Goal: Information Seeking & Learning: Find contact information

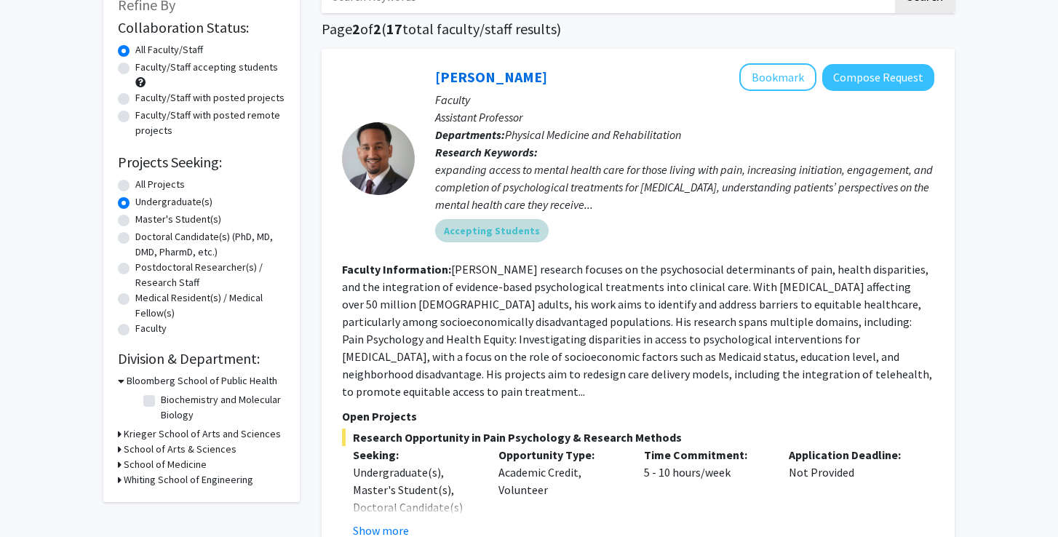
scroll to position [106, 0]
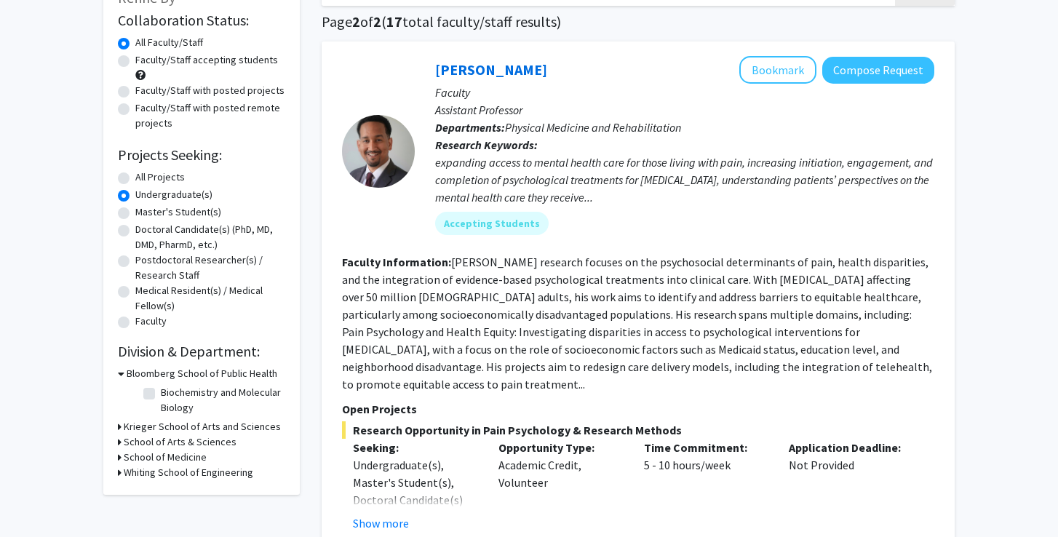
click at [528, 275] on fg-read-more "[PERSON_NAME] research focuses on the psychosocial determinants of pain, health…" at bounding box center [637, 323] width 590 height 137
click at [528, 275] on fg-read-more "Dr. Fenan Rassu’s research focuses on the psychosocial determinants of pain, he…" at bounding box center [637, 323] width 590 height 137
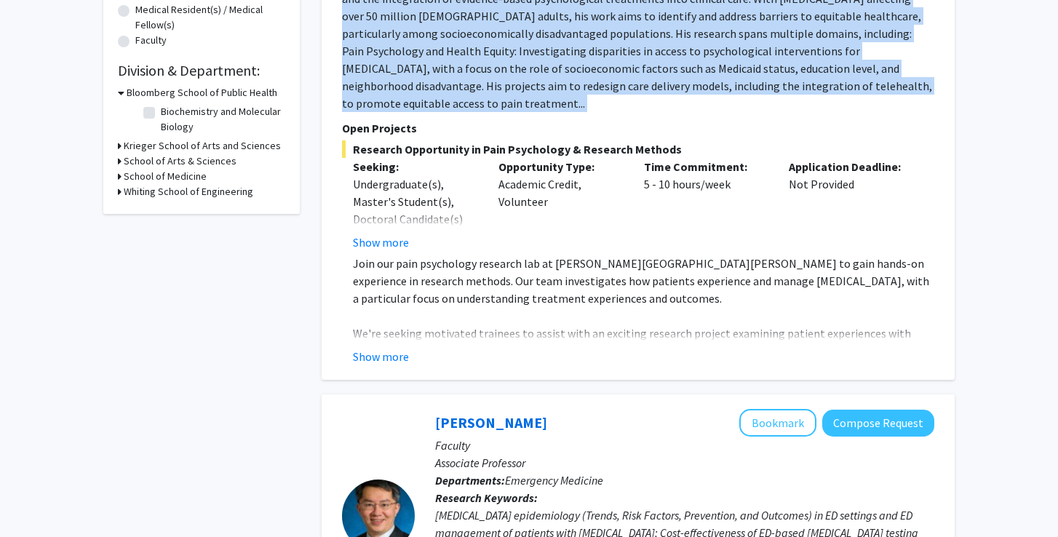
scroll to position [387, 0]
click at [369, 233] on button "Show more" at bounding box center [381, 241] width 56 height 17
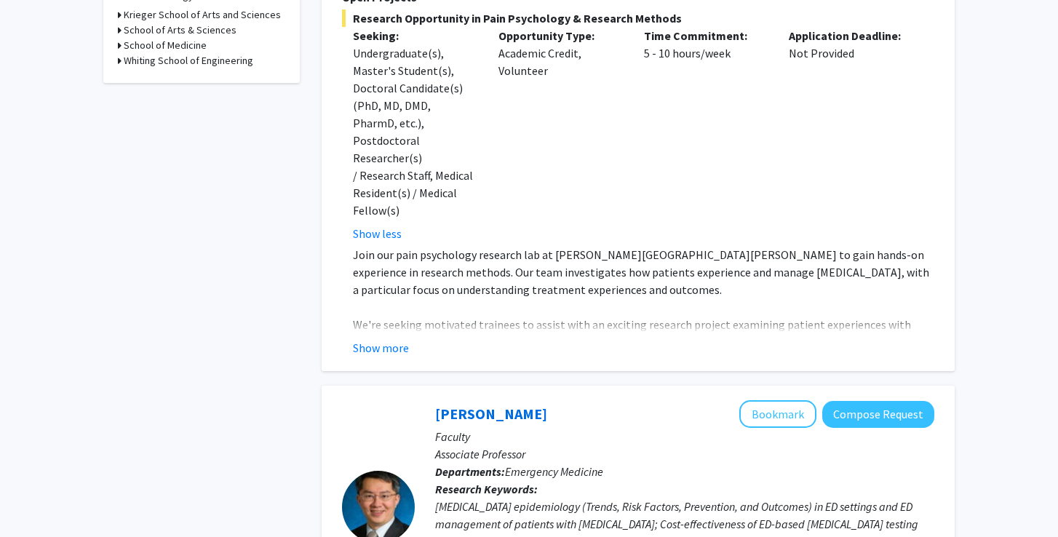
scroll to position [518, 0]
click at [384, 306] on div "Fenan Rassu Bookmark Compose Request Faculty Assistant Professor Departments: P…" at bounding box center [638, 0] width 633 height 742
click at [384, 338] on button "Show more" at bounding box center [381, 346] width 56 height 17
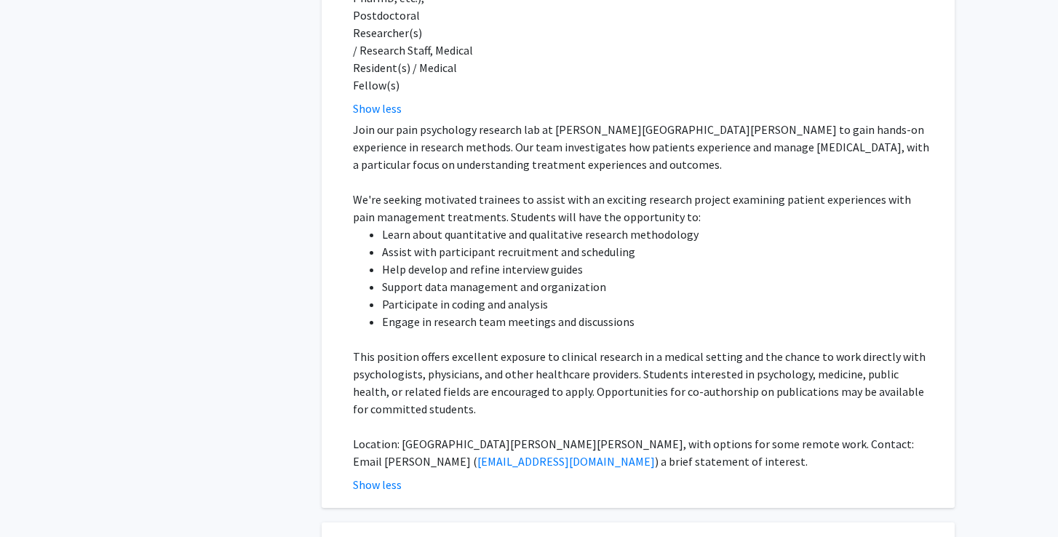
scroll to position [644, 0]
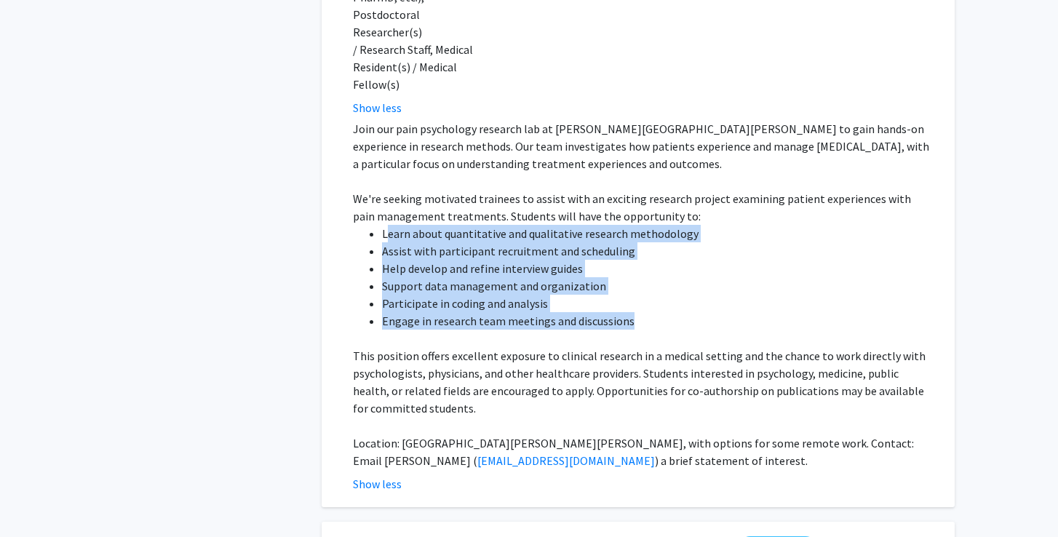
drag, startPoint x: 389, startPoint y: 181, endPoint x: 649, endPoint y: 269, distance: 274.2
click at [649, 269] on ul "Learn about quantitative and qualitative research methodology Assist with parti…" at bounding box center [644, 277] width 582 height 105
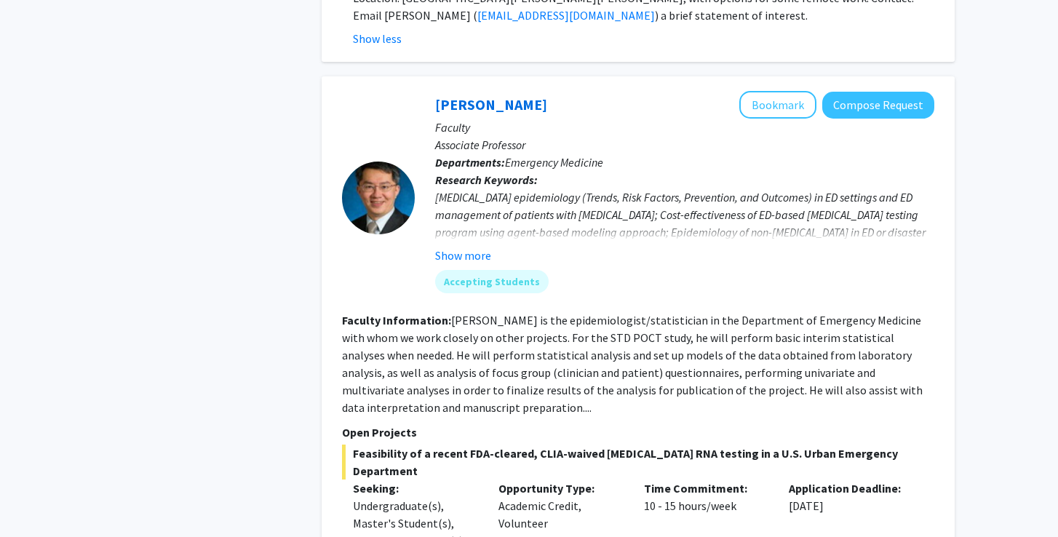
scroll to position [1090, 0]
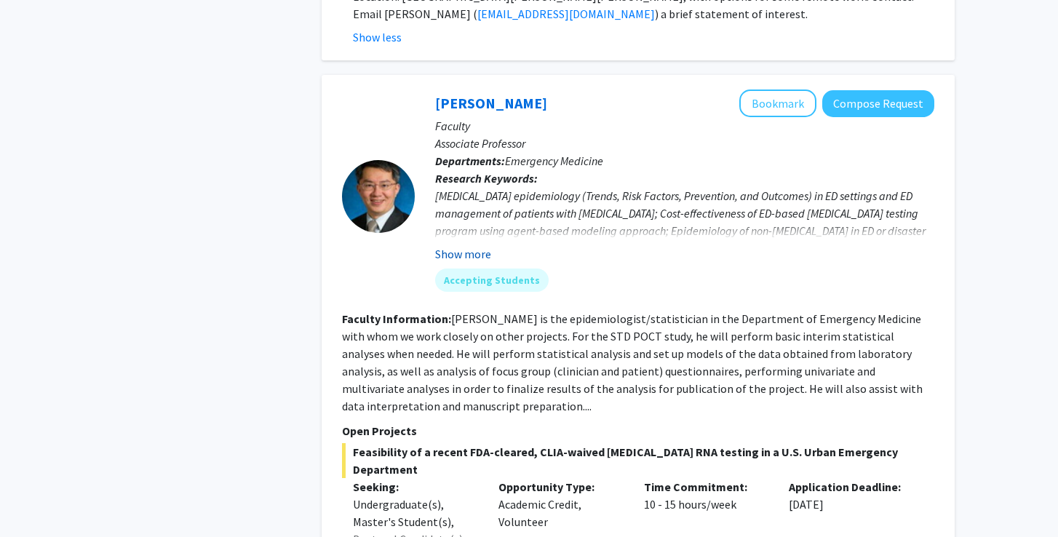
click at [448, 245] on button "Show more" at bounding box center [463, 253] width 56 height 17
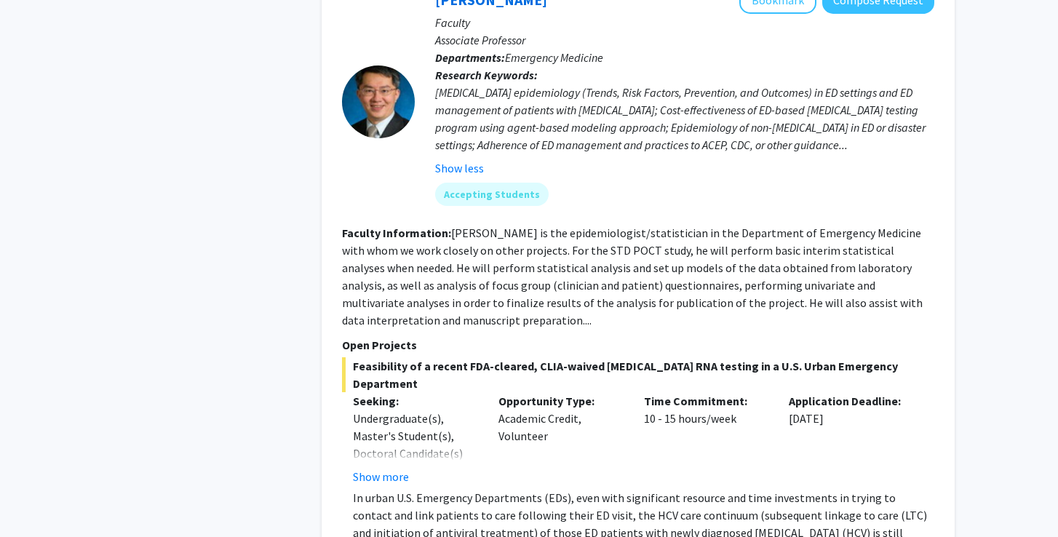
scroll to position [1195, 0]
click at [381, 467] on button "Show more" at bounding box center [381, 475] width 56 height 17
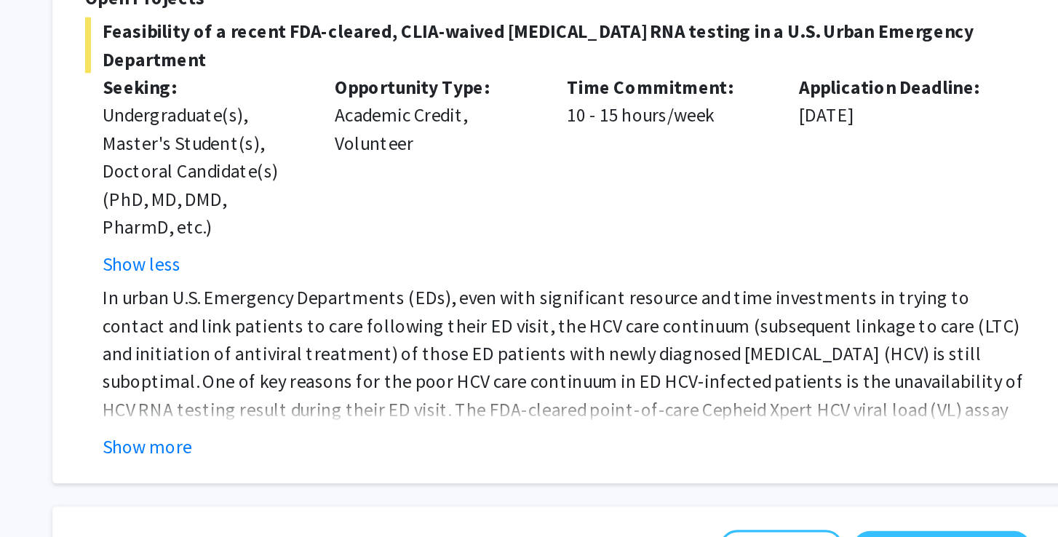
scroll to position [1340, 0]
click at [353, 471] on button "Show more" at bounding box center [381, 479] width 56 height 17
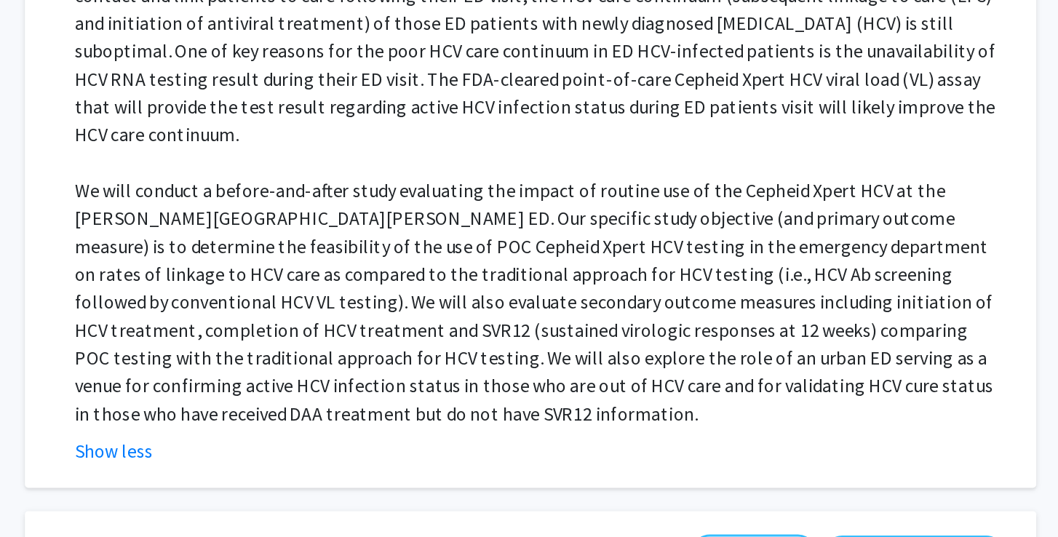
scroll to position [1547, 0]
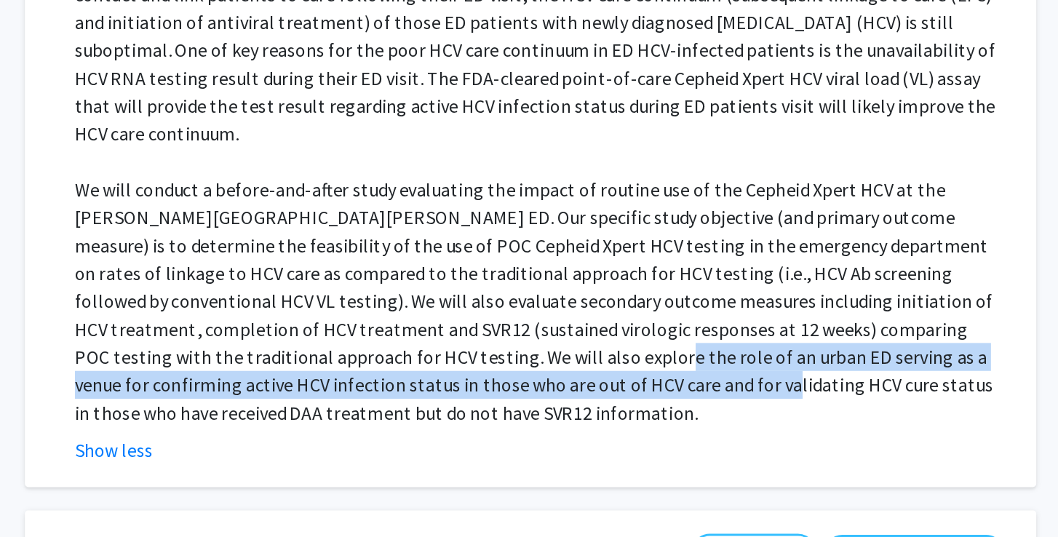
drag, startPoint x: 199, startPoint y: 132, endPoint x: 239, endPoint y: 157, distance: 47.3
click at [353, 311] on p "We will conduct a before-and-after study evaluating the impact of routine use o…" at bounding box center [644, 389] width 582 height 157
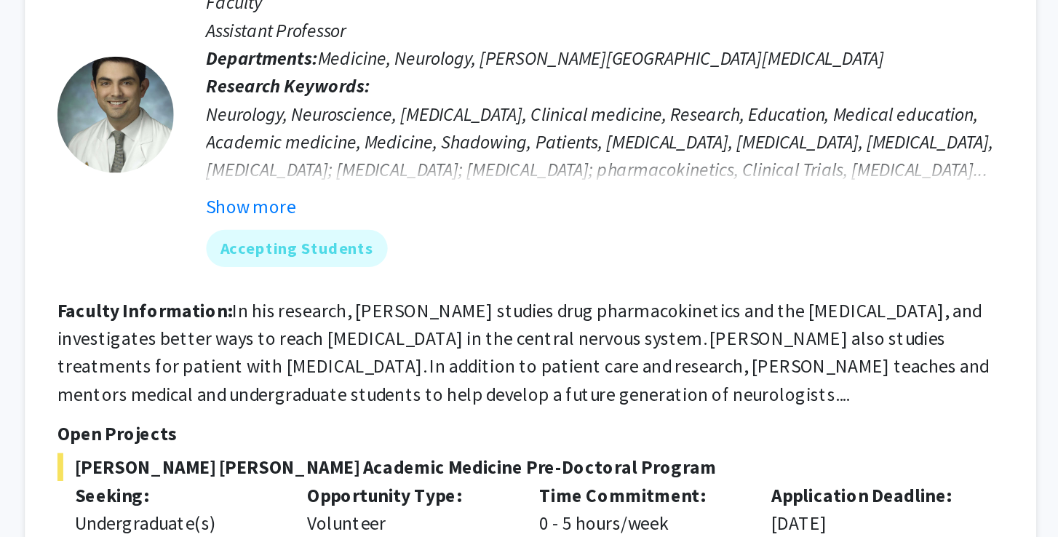
scroll to position [2475, 0]
click at [342, 165] on fg-search-faculty "Carlos Romo Bookmark Compose Request Faculty Assistant Professor Departments: M…" at bounding box center [638, 408] width 593 height 486
click at [342, 387] on fg-read-more "In his research, Dr. Romo studies drug pharmacokinetics and the blood-brain bar…" at bounding box center [633, 420] width 583 height 67
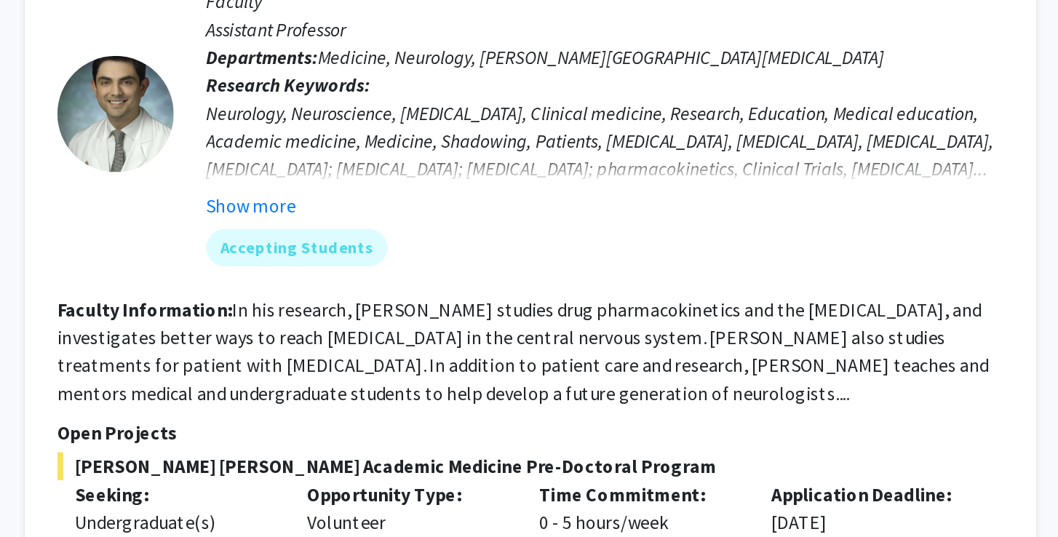
click at [342, 387] on fg-read-more "In his research, Dr. Romo studies drug pharmacokinetics and the blood-brain bar…" at bounding box center [633, 420] width 583 height 67
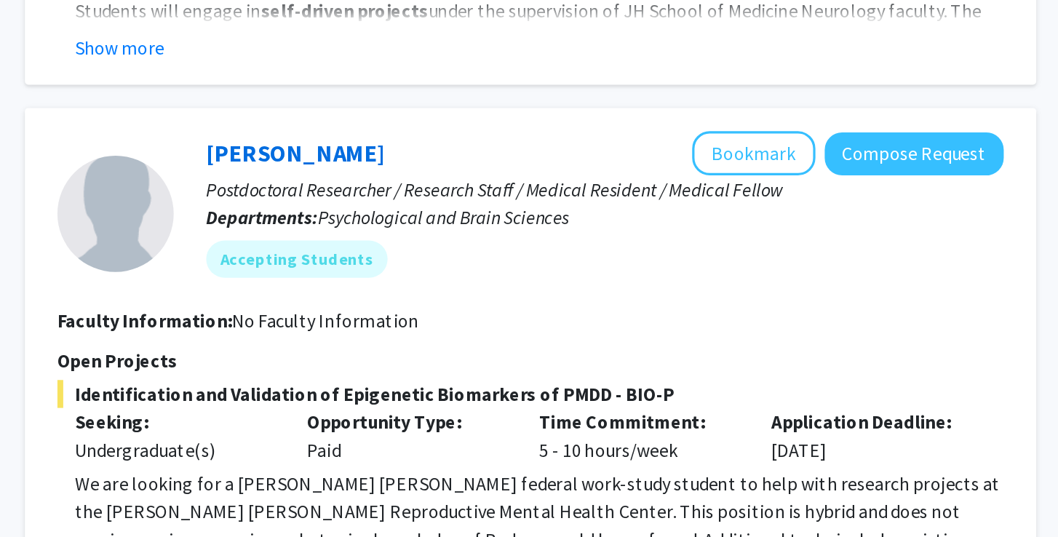
scroll to position [2889, 0]
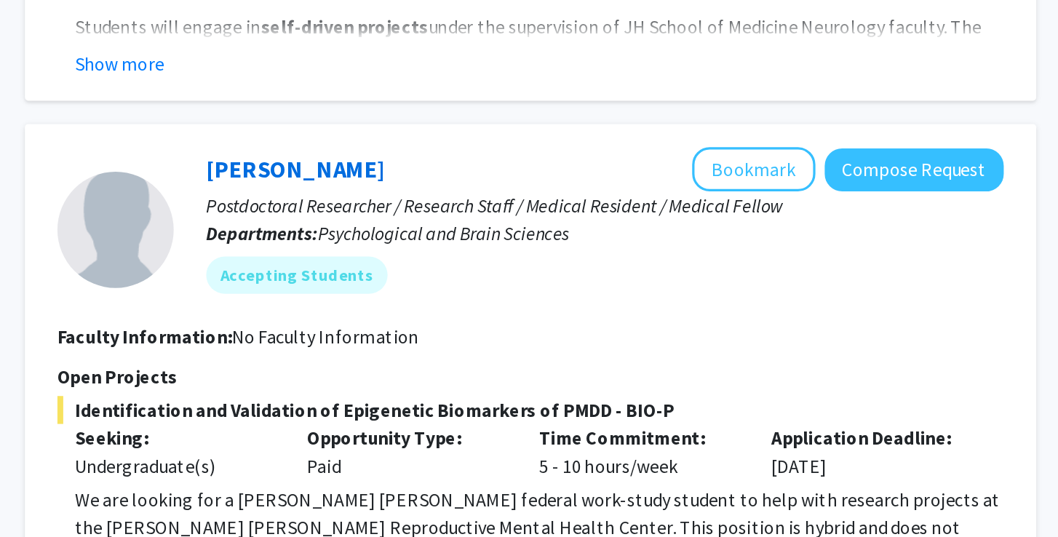
click at [353, 493] on p "We are looking for a Johns Hopkins federal work-study student to help with rese…" at bounding box center [644, 528] width 582 height 70
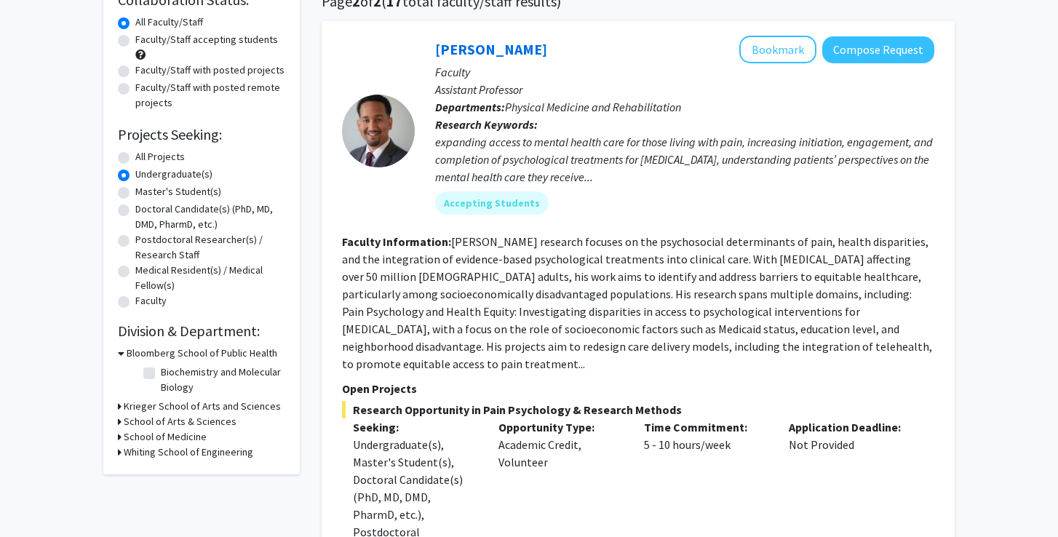
scroll to position [119, 0]
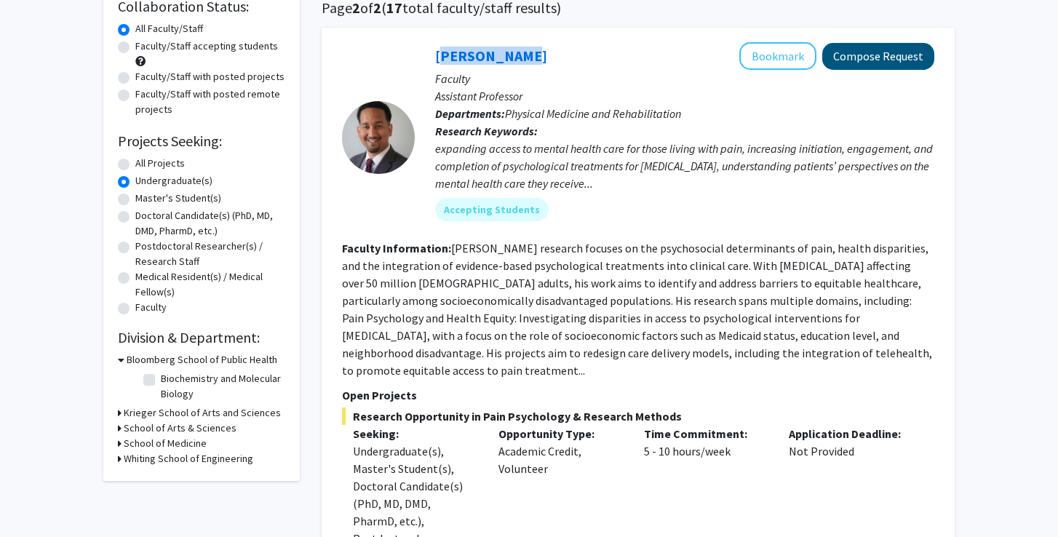
click at [863, 60] on button "Compose Request" at bounding box center [879, 56] width 112 height 27
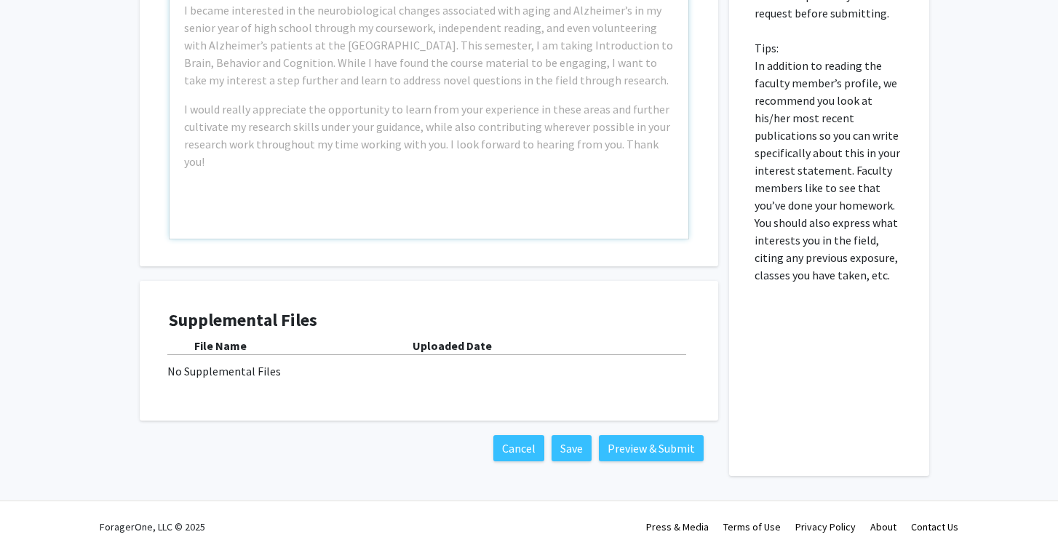
scroll to position [1048, 0]
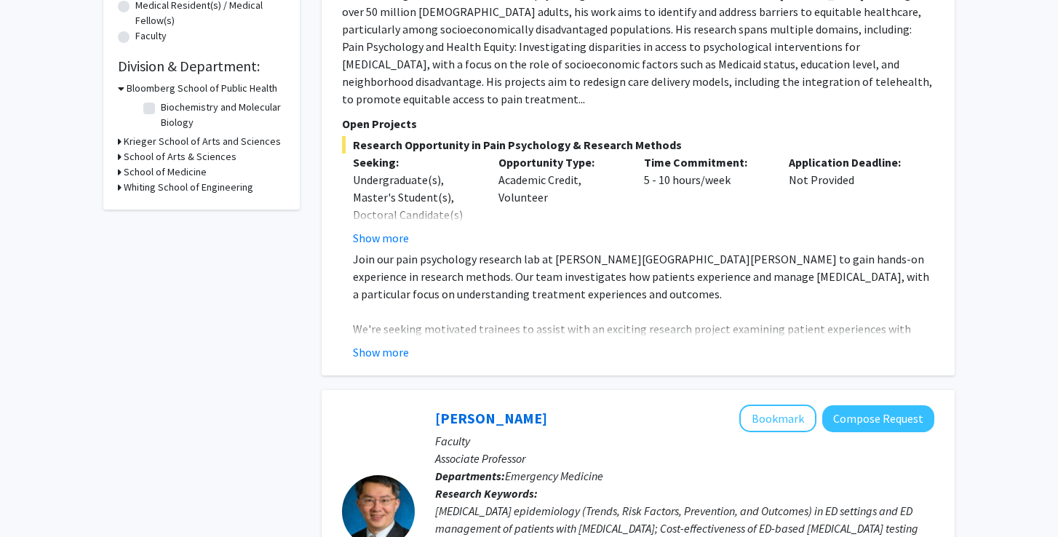
scroll to position [416, 0]
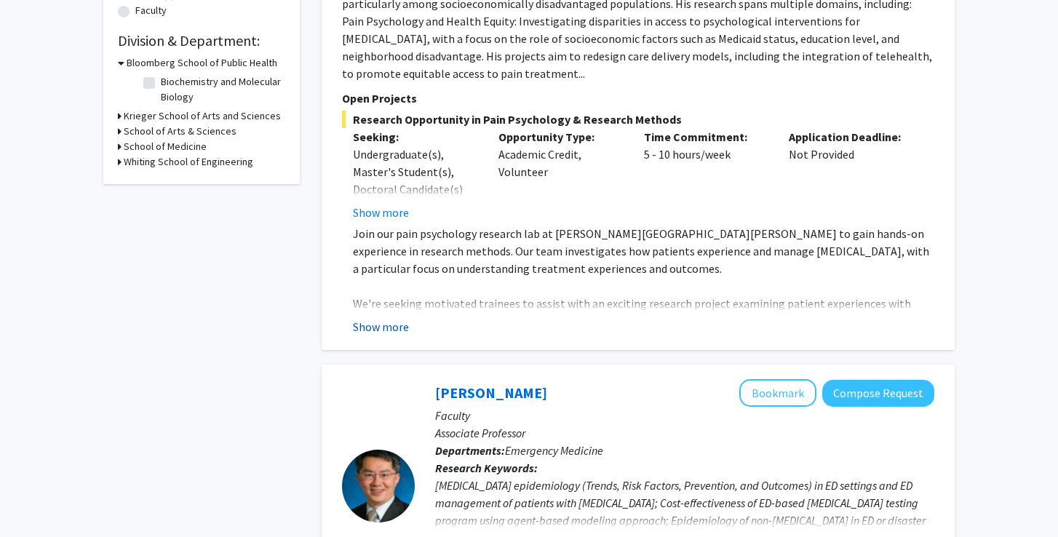
click at [389, 318] on button "Show more" at bounding box center [381, 326] width 56 height 17
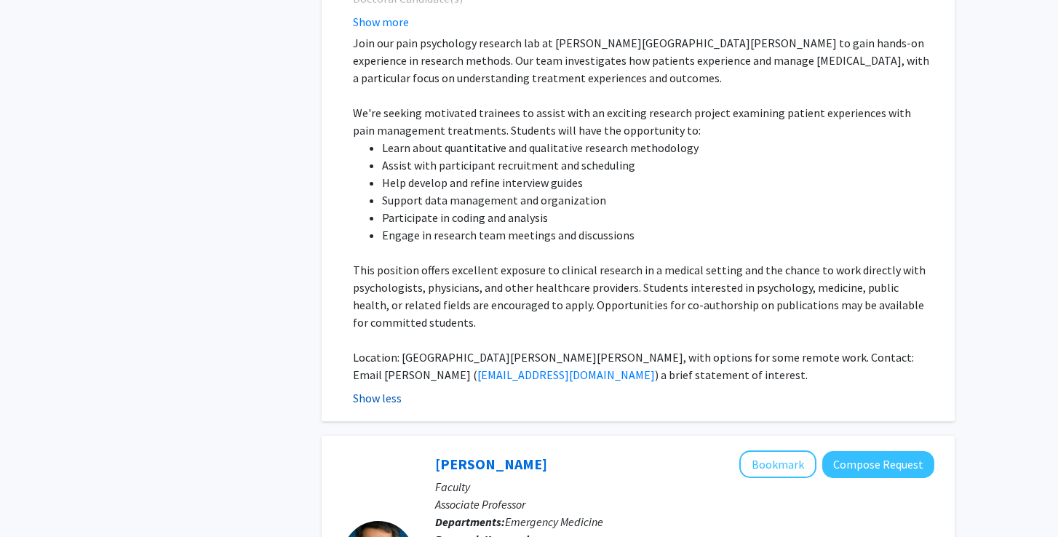
scroll to position [625, 0]
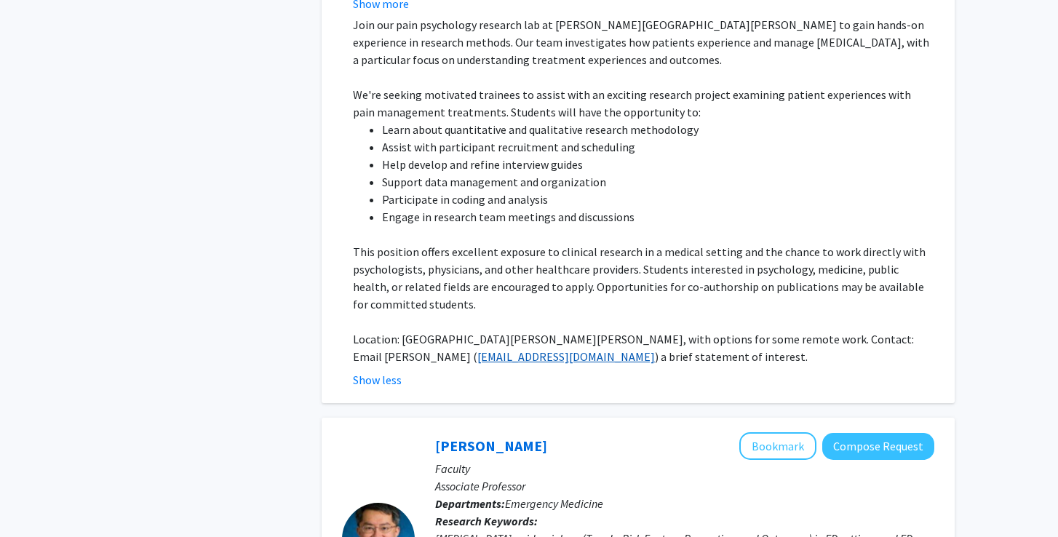
drag, startPoint x: 356, startPoint y: 344, endPoint x: 385, endPoint y: 344, distance: 29.1
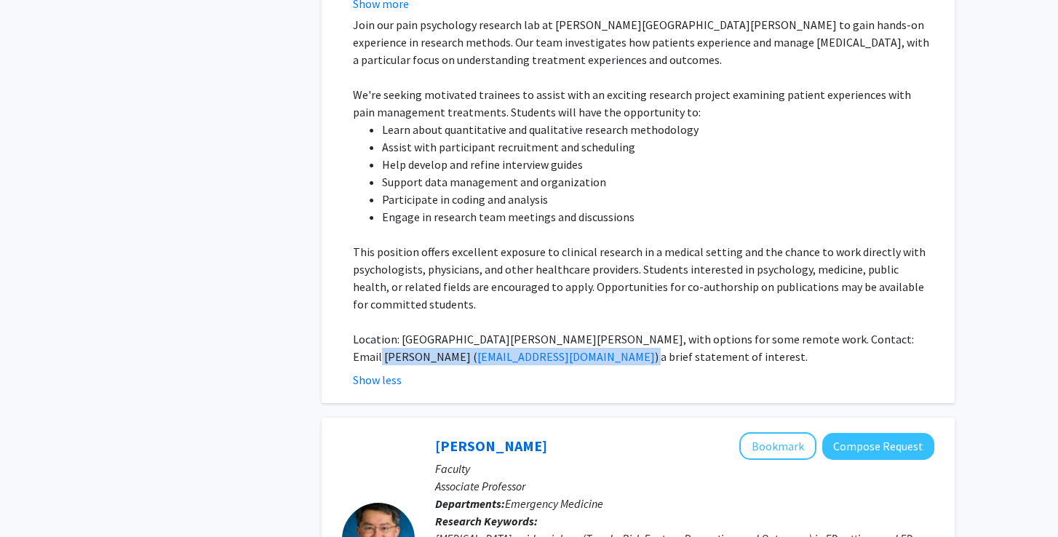
drag, startPoint x: 449, startPoint y: 344, endPoint x: 352, endPoint y: 342, distance: 97.6
click at [352, 342] on fg-read-more "Join our pain psychology research lab at Johns Hopkins School of Medicine to ga…" at bounding box center [638, 202] width 593 height 373
copy p "( frassu1@jhmi.edu )"
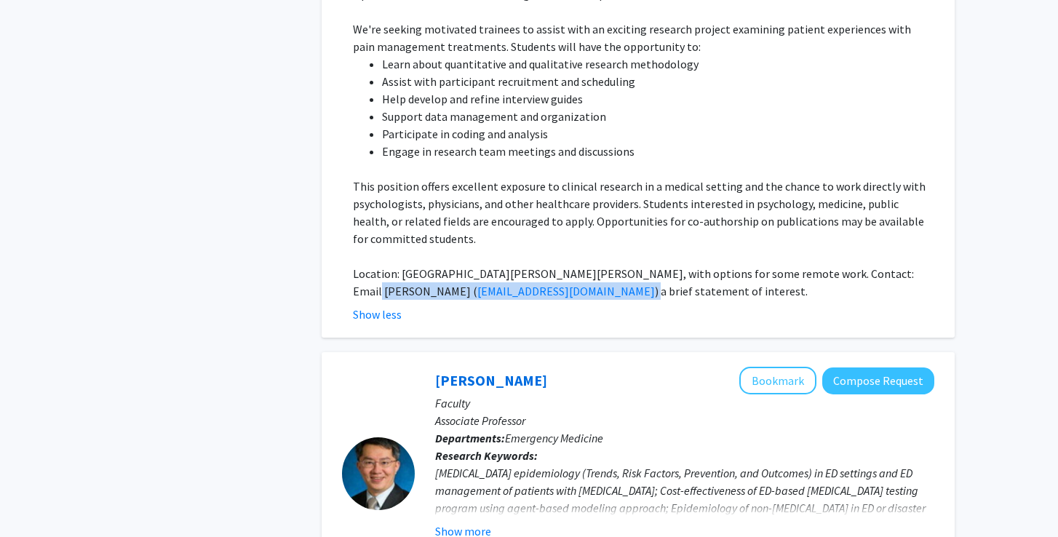
scroll to position [1037, 0]
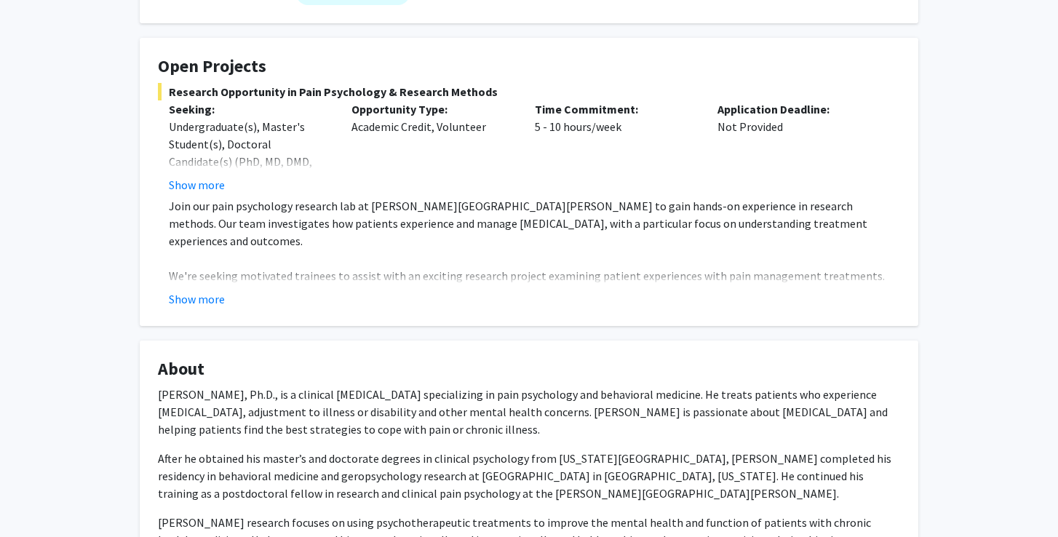
scroll to position [245, 0]
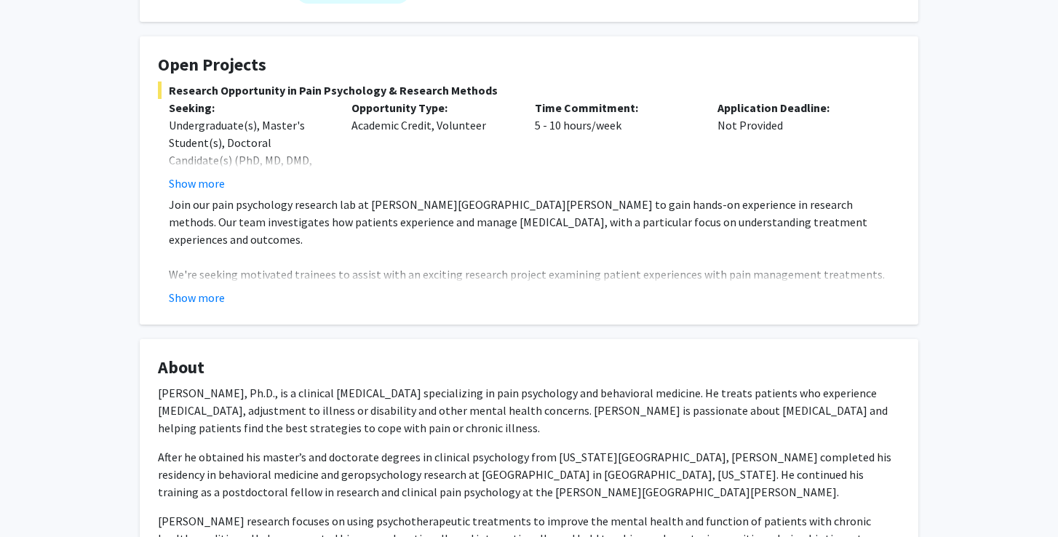
click at [199, 154] on fg-read-more "Undergraduate(s), Master's Student(s), Doctoral Candidate(s) (PhD, MD, DMD, Pha…" at bounding box center [249, 154] width 161 height 76
click at [202, 175] on button "Show more" at bounding box center [197, 183] width 56 height 17
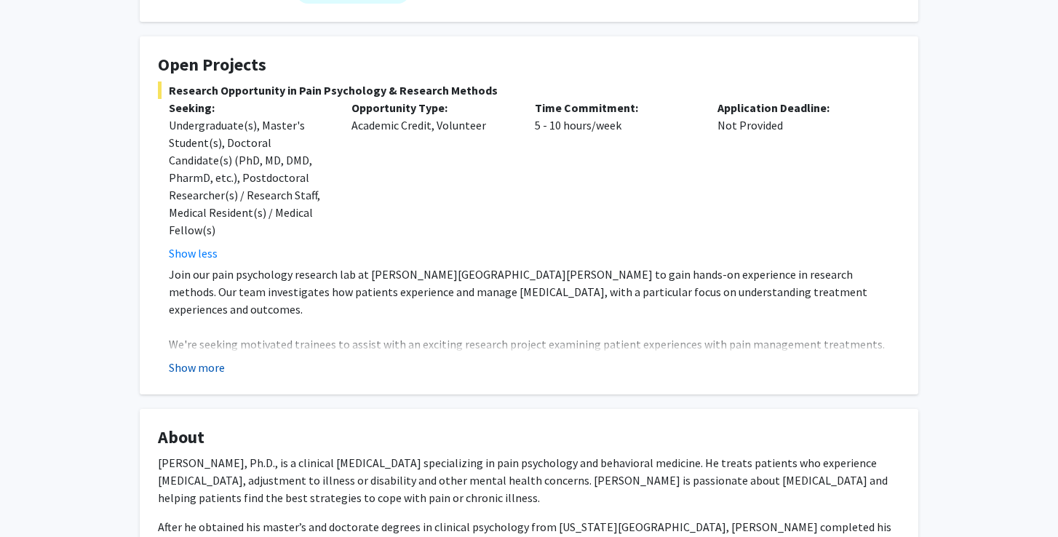
click at [200, 359] on button "Show more" at bounding box center [197, 367] width 56 height 17
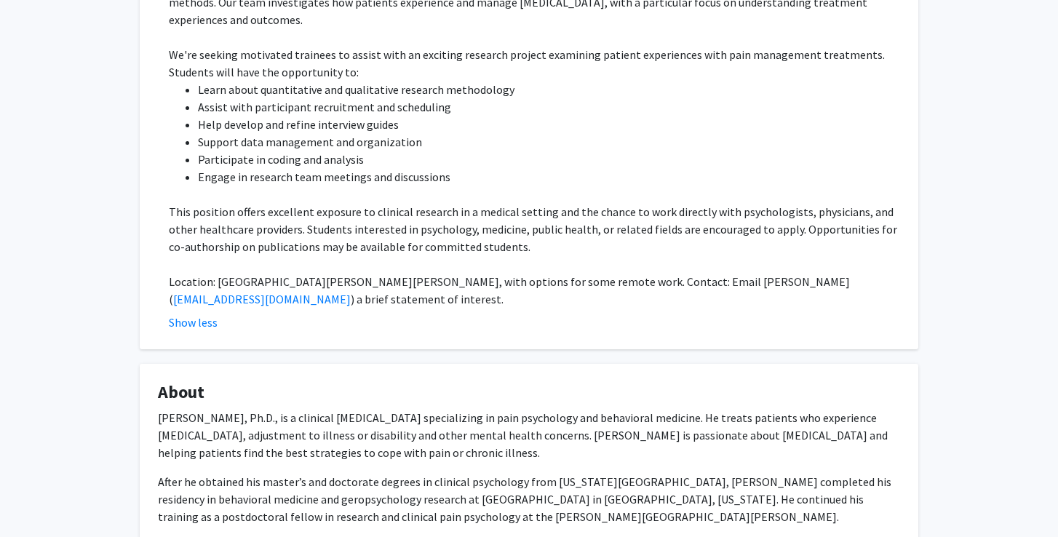
scroll to position [538, 0]
